Goal: Navigation & Orientation: Find specific page/section

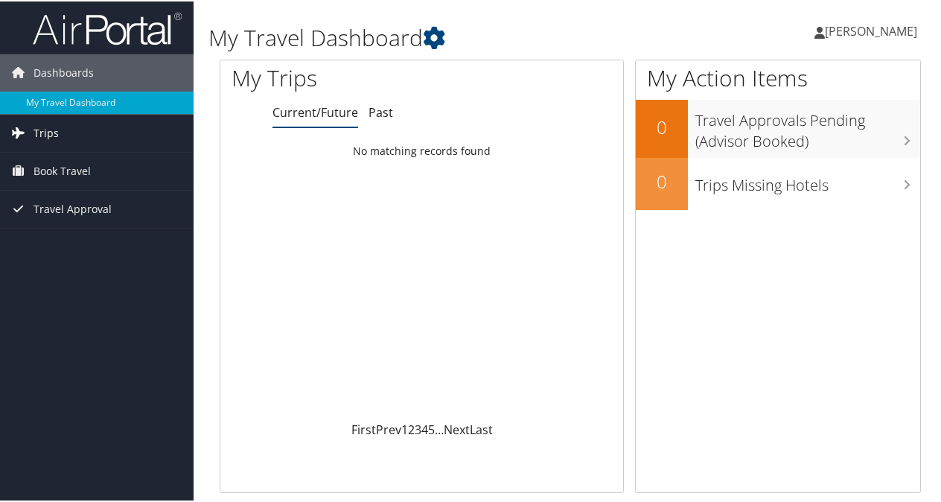
click at [78, 133] on link "Trips" at bounding box center [96, 131] width 193 height 37
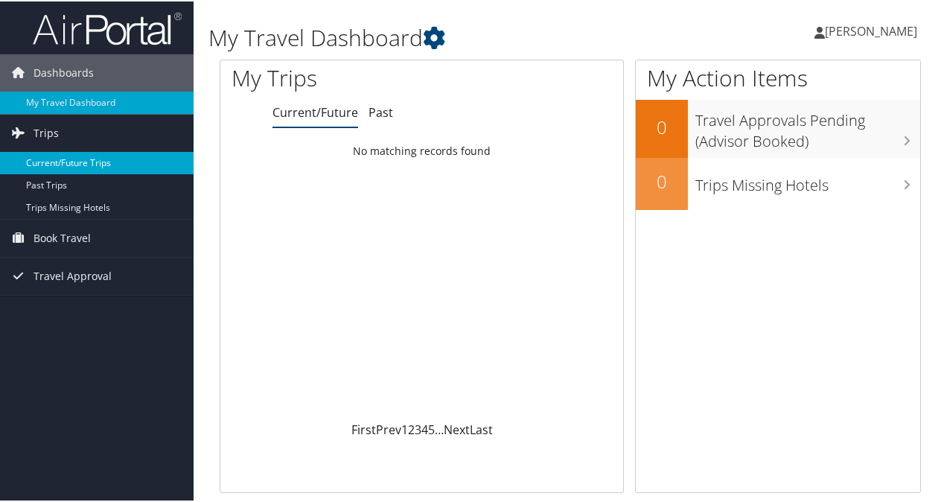
click at [72, 162] on link "Current/Future Trips" at bounding box center [96, 161] width 193 height 22
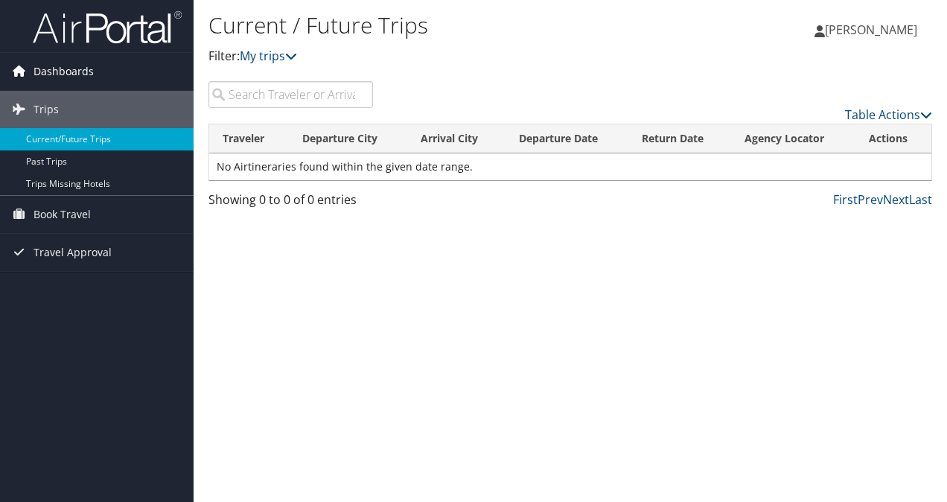
click at [80, 70] on span "Dashboards" at bounding box center [63, 71] width 60 height 37
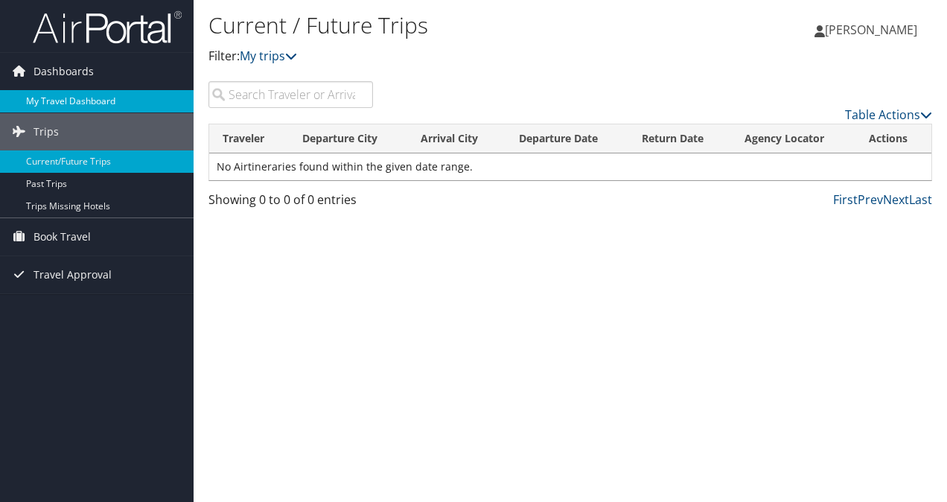
click at [67, 98] on link "My Travel Dashboard" at bounding box center [96, 101] width 193 height 22
